Goal: Task Accomplishment & Management: Complete application form

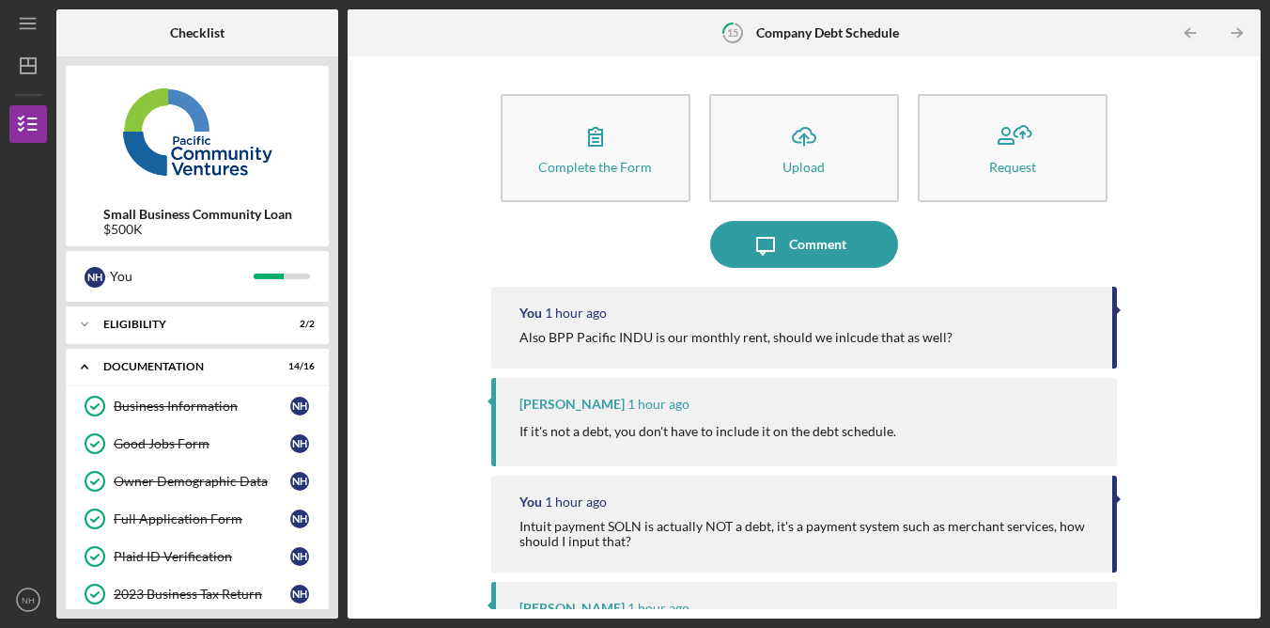
scroll to position [421, 0]
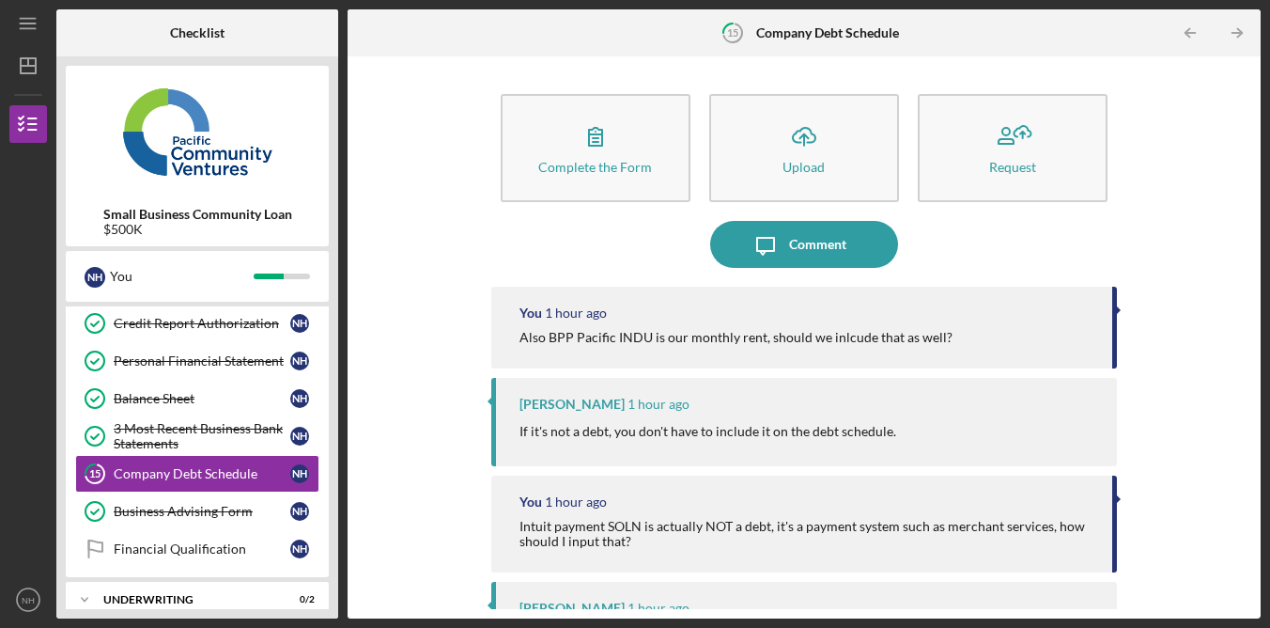
click at [1192, 254] on div "Complete the Form Form Icon/Upload Upload Request Icon/Message Comment You 1 ho…" at bounding box center [804, 337] width 894 height 543
click at [1186, 250] on div "Complete the Form Form Icon/Upload Upload Request Icon/Message Comment You 1 ho…" at bounding box center [804, 337] width 894 height 543
click at [1176, 191] on div "Complete the Form Form Icon/Upload Upload Request Icon/Message Comment You 1 ho…" at bounding box center [804, 337] width 894 height 543
click at [1173, 193] on div "Complete the Form Form Icon/Upload Upload Request Icon/Message Comment You 1 ho…" at bounding box center [804, 337] width 894 height 543
click at [614, 262] on div "Icon/Message Comment" at bounding box center [804, 244] width 626 height 47
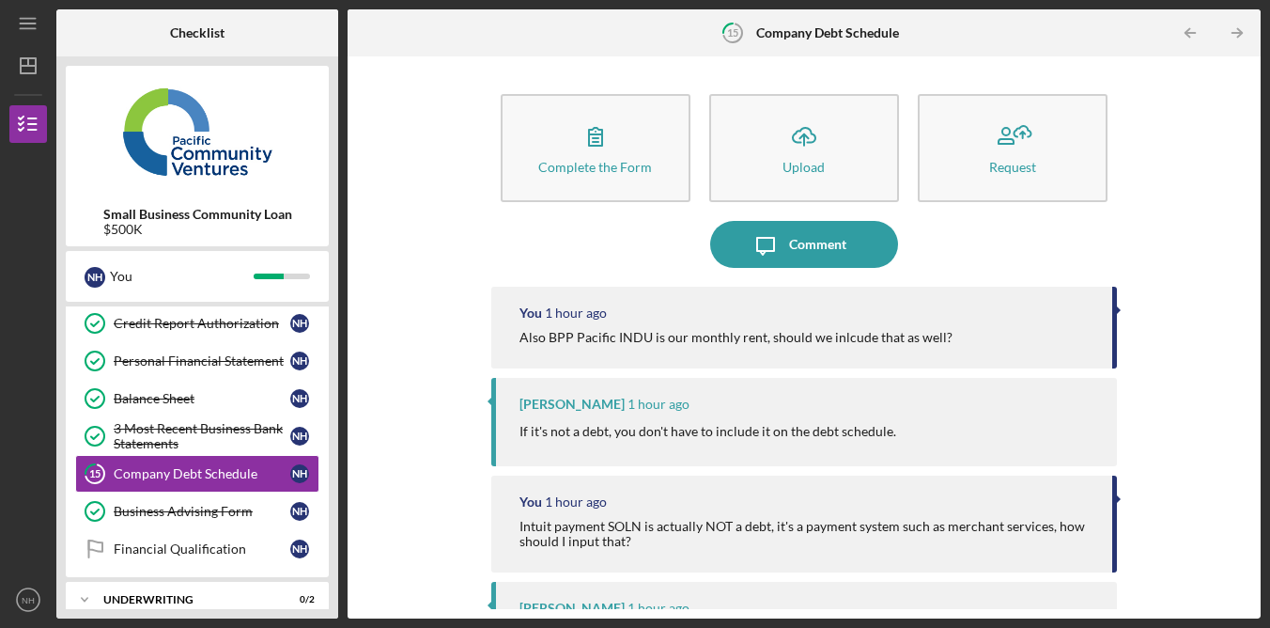
click at [617, 259] on div "Icon/Message Comment" at bounding box center [804, 244] width 626 height 47
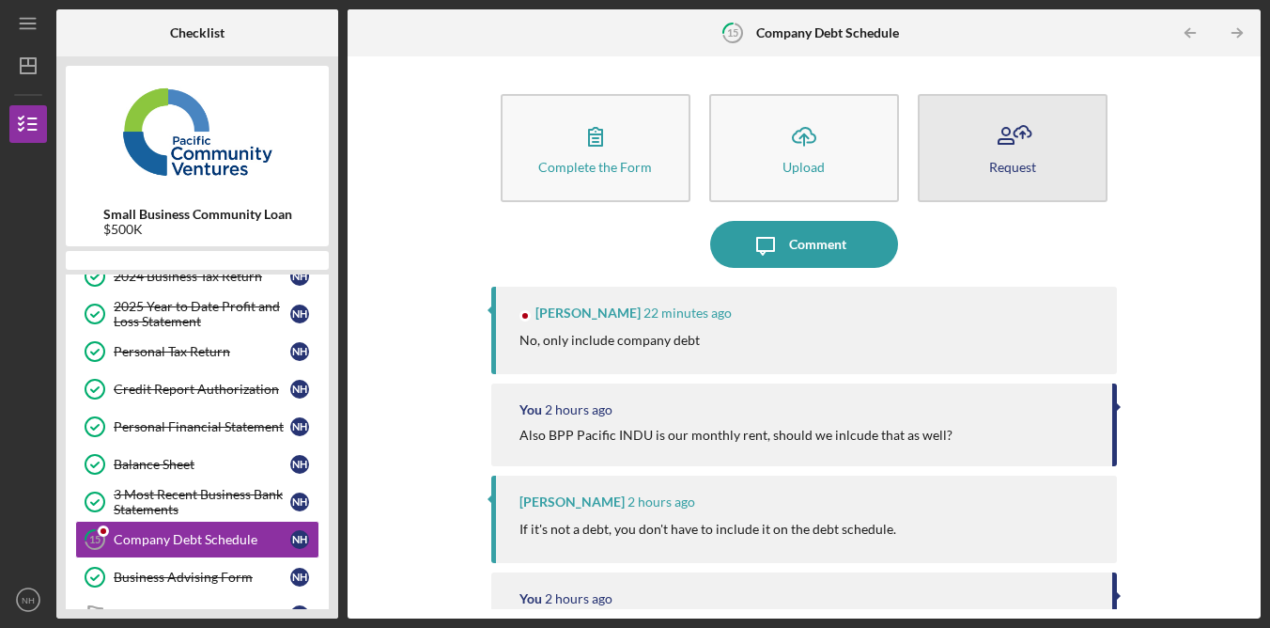
scroll to position [421, 0]
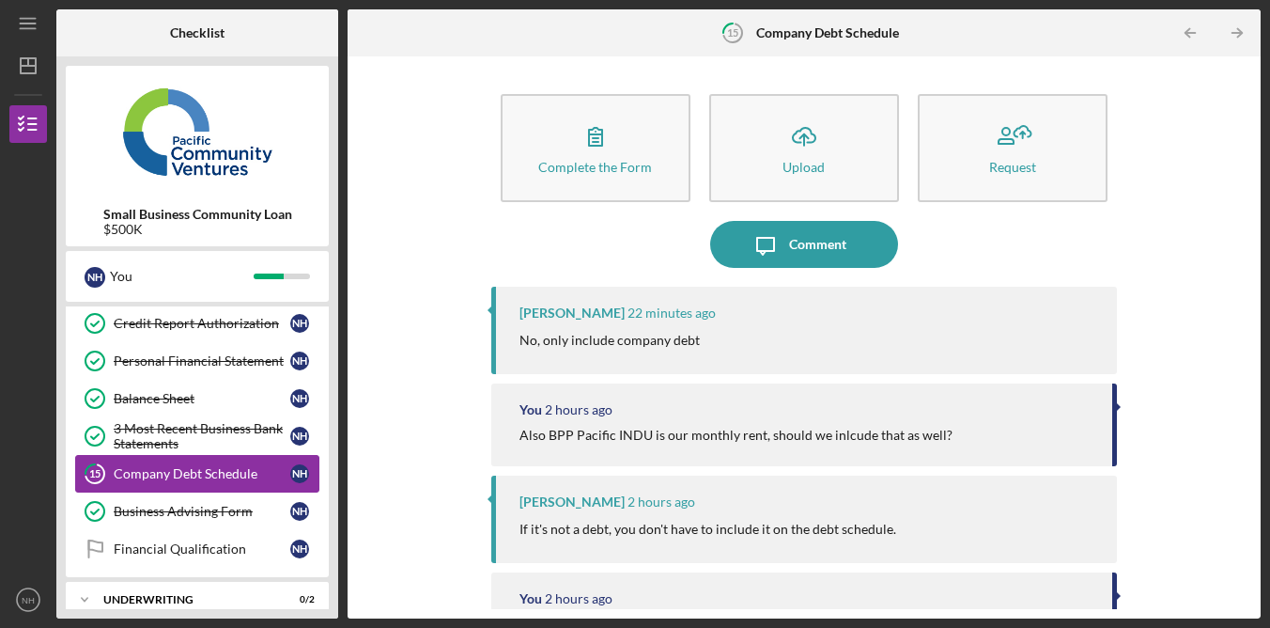
click at [210, 472] on div "Company Debt Schedule" at bounding box center [202, 473] width 177 height 15
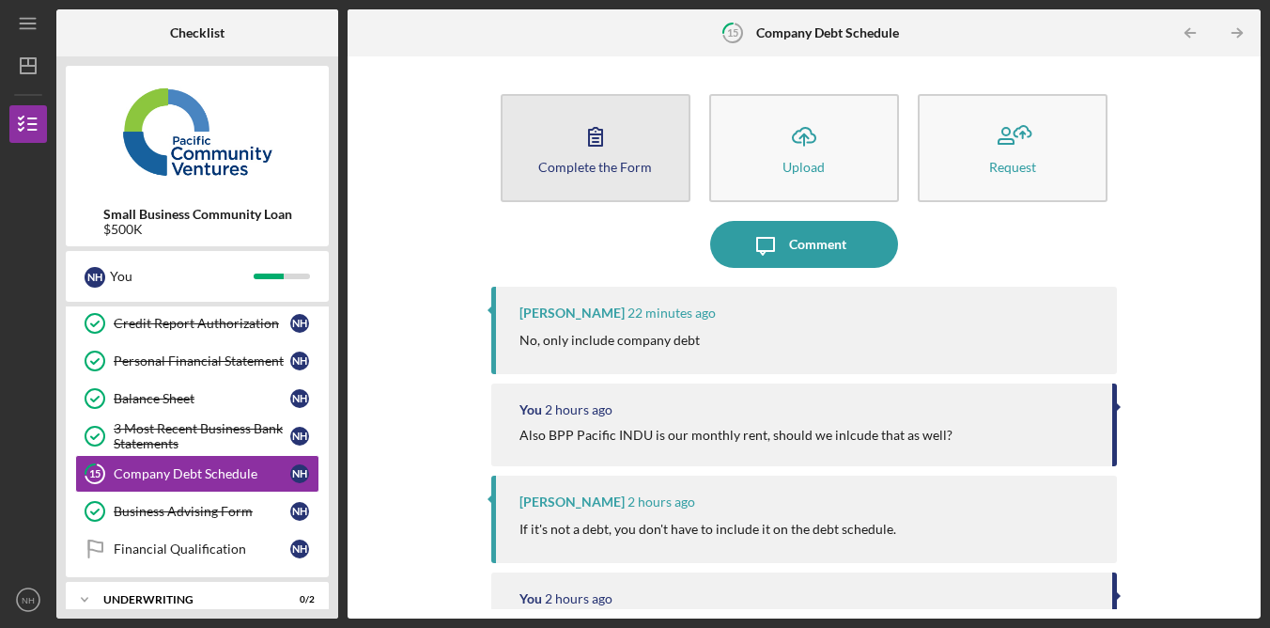
click at [598, 140] on icon "button" at bounding box center [595, 136] width 47 height 47
